Goal: Find specific page/section: Find specific page/section

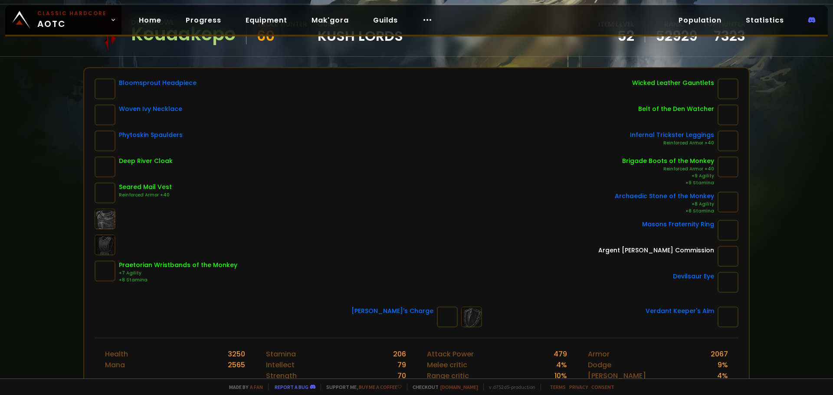
scroll to position [43, 0]
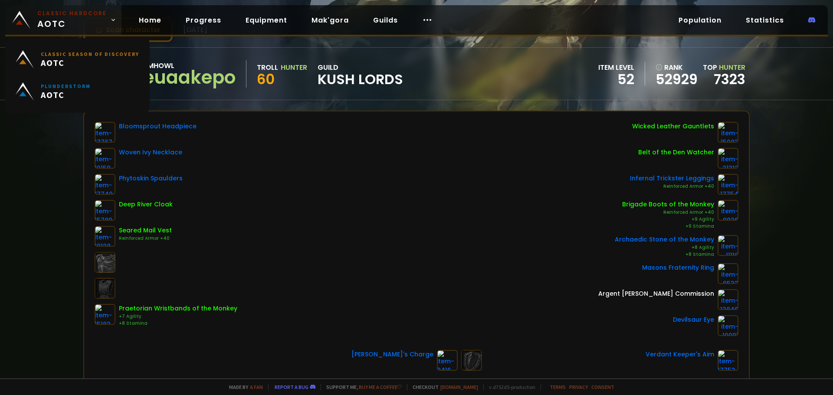
click at [93, 20] on span "Classic Hardcore AOTC" at bounding box center [71, 20] width 69 height 21
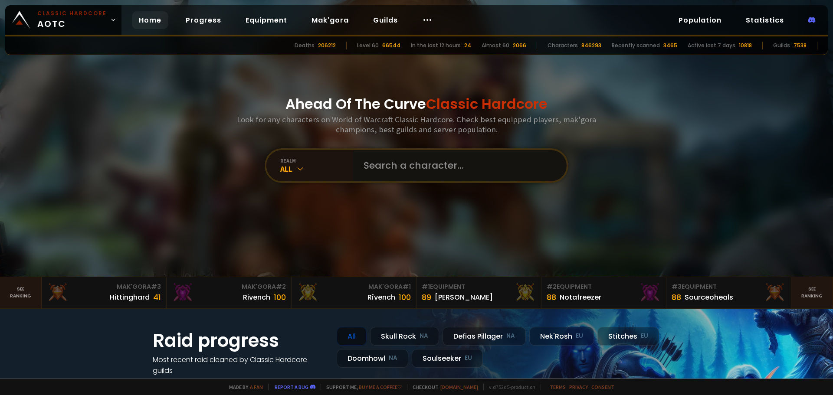
click at [395, 173] on input "text" at bounding box center [457, 165] width 198 height 31
type input "HOLYSANDWCH"
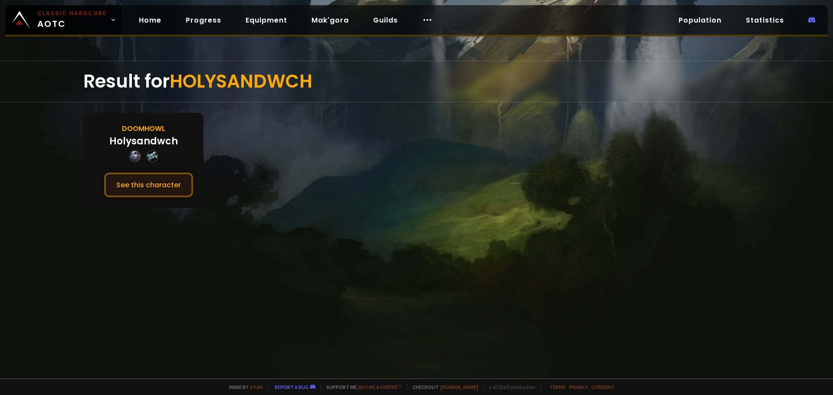
click at [137, 190] on button "See this character" at bounding box center [148, 185] width 89 height 25
